Goal: Information Seeking & Learning: Learn about a topic

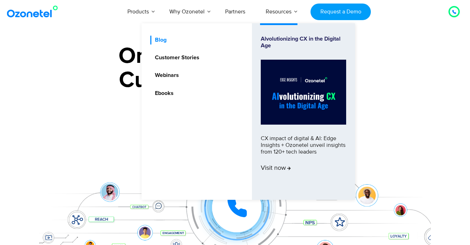
click at [165, 38] on link "Blog" at bounding box center [158, 40] width 17 height 9
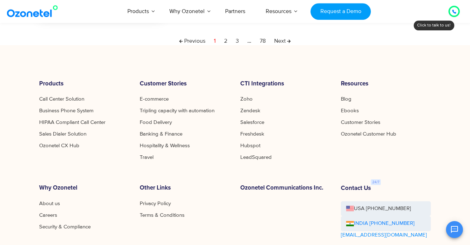
scroll to position [372, 0]
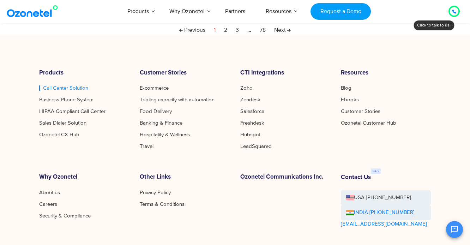
click at [60, 86] on link "Call Center Solution" at bounding box center [63, 87] width 49 height 5
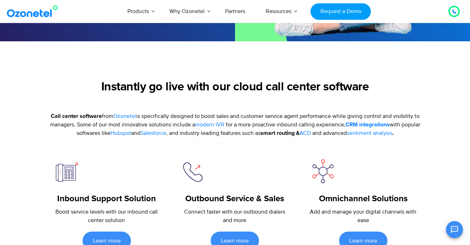
scroll to position [233, 0]
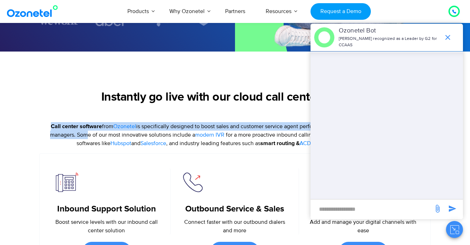
drag, startPoint x: 49, startPoint y: 127, endPoint x: 82, endPoint y: 136, distance: 34.0
click at [82, 136] on p "Call center software from Ozonetel is specifically designed to boost sales and …" at bounding box center [234, 134] width 391 height 25
click at [448, 37] on icon "end chat or minimize" at bounding box center [447, 37] width 5 height 5
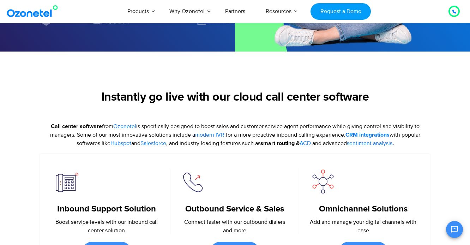
click at [243, 164] on section "Inbound Support Solution Boost service levels with our inbound call center solu…" at bounding box center [234, 214] width 391 height 122
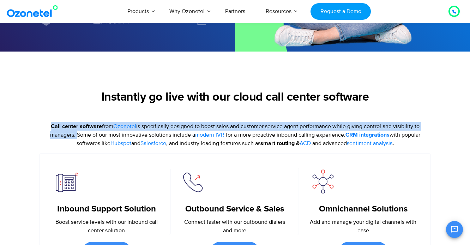
drag, startPoint x: 73, startPoint y: 135, endPoint x: 50, endPoint y: 127, distance: 24.9
click at [50, 127] on p "Call center software from Ozonetel is specifically designed to boost sales and …" at bounding box center [234, 134] width 391 height 25
copy p "Call center software from Ozonetel is specifically designed to boost sales and …"
